Goal: Register for event/course

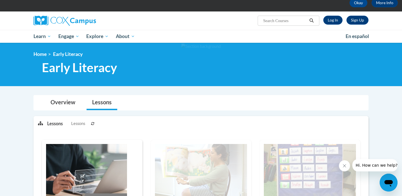
scroll to position [30, 0]
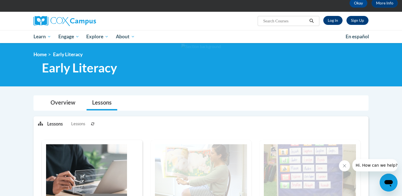
click at [335, 20] on link "Log In" at bounding box center [333, 20] width 19 height 9
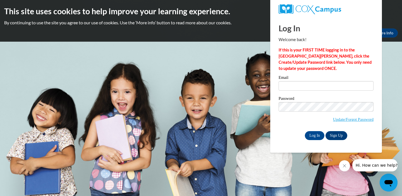
click at [336, 134] on link "Sign Up" at bounding box center [337, 135] width 22 height 9
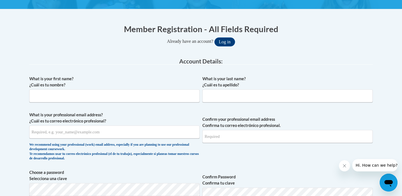
scroll to position [99, 0]
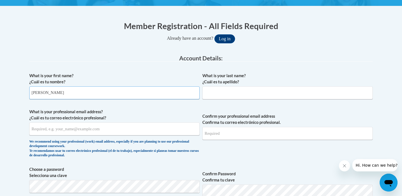
type input "Josephine"
click at [252, 96] on input "What is your last name? ¿Cuál es tu apellido?" at bounding box center [288, 92] width 170 height 13
type input "A"
type input "S"
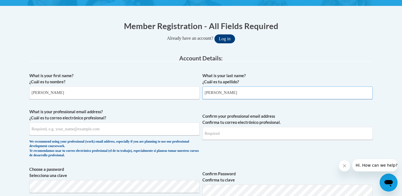
type input "Wiseman"
type input "jwiseman@student.uiwtx.edu"
click at [64, 128] on input "jwiseman@student.uiwtx.edu" at bounding box center [114, 128] width 170 height 13
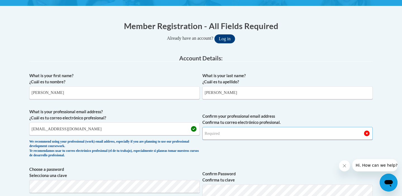
click at [207, 135] on input "Confirm your professional email address Confirma tu correo electrónico profesio…" at bounding box center [288, 133] width 170 height 13
type input "jwiseman@student.uiwtx.edu"
click at [193, 148] on div "We recommend using your professional (work) email address, especially if you ar…" at bounding box center [114, 148] width 170 height 18
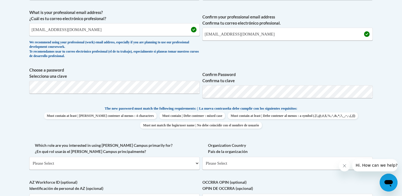
scroll to position [201, 0]
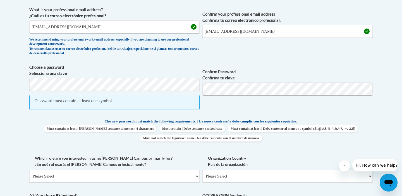
click at [139, 115] on div "What is your first name? ¿Cuál es tu nombre? Josephine What is your last name? …" at bounding box center [201, 103] width 344 height 271
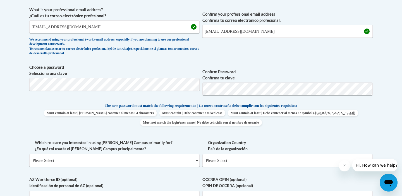
click at [41, 105] on p "The new password must match the following requirements: | La nueva contraseña d…" at bounding box center [201, 106] width 344 height 7
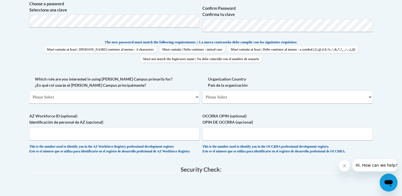
scroll to position [266, 0]
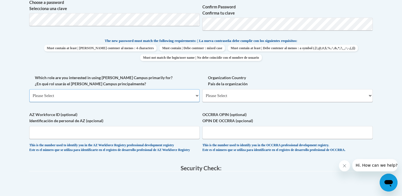
select select "5a18ea06-2b54-4451-96f2-d152daf9eac5"
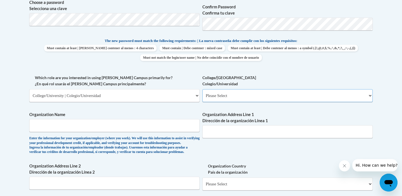
select select "99b32b07-cffc-426c-8bf6-0cd77760d84b"
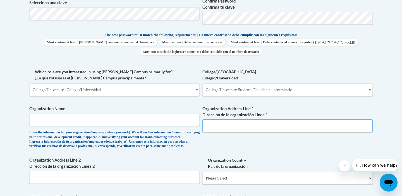
paste input "4301 Broadway, San Antonio, TX 78209"
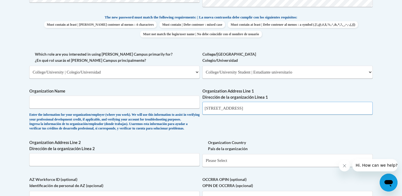
scroll to position [288, 0]
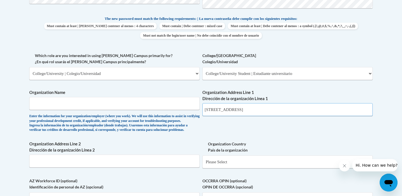
type input "4301 Broadway, San Antonio, TX 78209"
click at [148, 101] on input "Organization Name" at bounding box center [114, 103] width 170 height 13
type input "University of the Incarnate Word"
click at [218, 127] on div "What is your first name? ¿Cuál es tu nombre? Josephine What is your last name? …" at bounding box center [201, 52] width 344 height 343
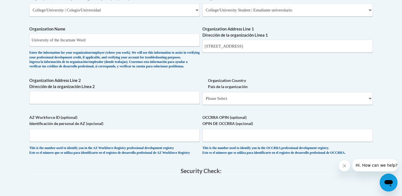
scroll to position [355, 0]
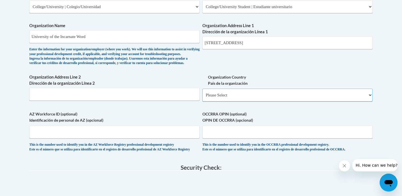
select select "ad49bcad-a171-4b2e-b99c-48b446064914"
select select
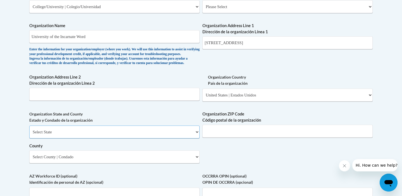
select select "Texas"
select select "Bexar"
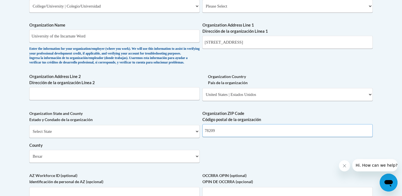
scroll to position [355, 0]
type input "78209"
drag, startPoint x: 279, startPoint y: 39, endPoint x: 233, endPoint y: 39, distance: 45.6
click at [233, 39] on input "4301 Broadway, San Antonio, TX 78209" at bounding box center [288, 42] width 170 height 13
type input "4301 Broadway"
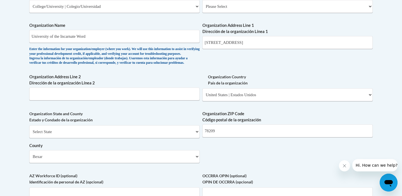
click at [248, 56] on div "What is your first name? ¿Cuál es tu nombre? Josephine What is your last name? …" at bounding box center [201, 16] width 344 height 405
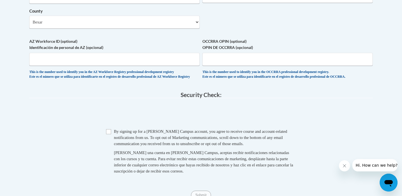
scroll to position [489, 0]
click at [109, 133] on input "Checkbox" at bounding box center [108, 131] width 5 height 5
checkbox input "true"
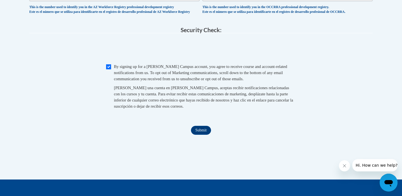
scroll to position [557, 0]
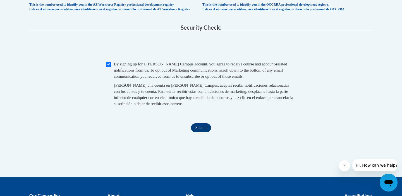
click at [203, 129] on input "Submit" at bounding box center [201, 127] width 20 height 9
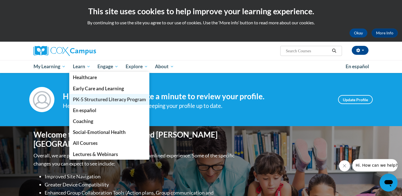
click at [80, 100] on span "PK-5 Structured Literacy Program" at bounding box center [109, 99] width 73 height 6
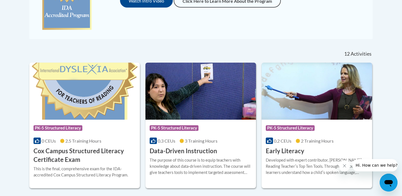
scroll to position [193, 0]
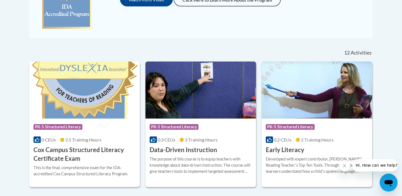
click at [288, 146] on h3 "Early Literacy" at bounding box center [285, 150] width 39 height 9
click at [290, 114] on img at bounding box center [317, 89] width 111 height 57
click at [280, 149] on h3 "Early Literacy" at bounding box center [285, 150] width 39 height 9
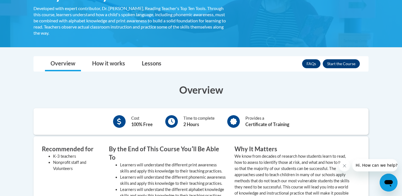
scroll to position [114, 0]
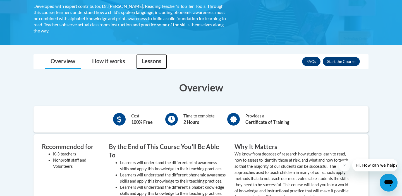
click at [153, 65] on link "Lessons" at bounding box center [151, 61] width 31 height 15
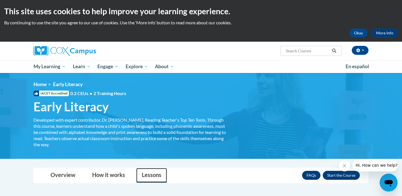
scroll to position [0, 0]
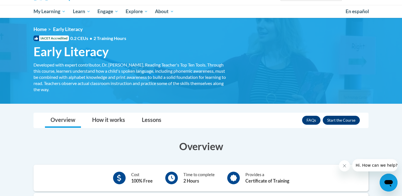
scroll to position [55, 0]
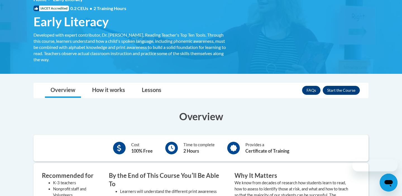
scroll to position [87, 0]
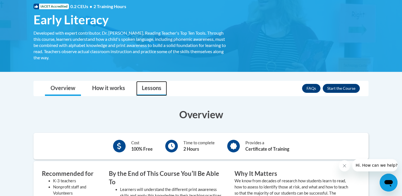
click at [148, 88] on link "Lessons" at bounding box center [151, 88] width 31 height 15
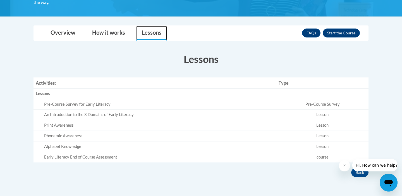
scroll to position [143, 0]
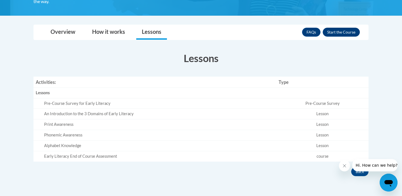
click at [340, 35] on button "Enroll" at bounding box center [341, 32] width 37 height 9
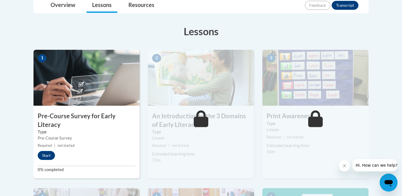
scroll to position [138, 0]
